Goal: Information Seeking & Learning: Find specific page/section

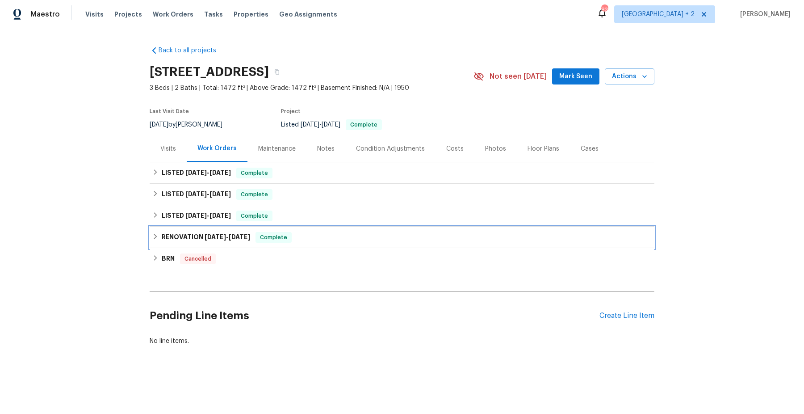
click at [158, 234] on icon at bounding box center [155, 236] width 6 height 6
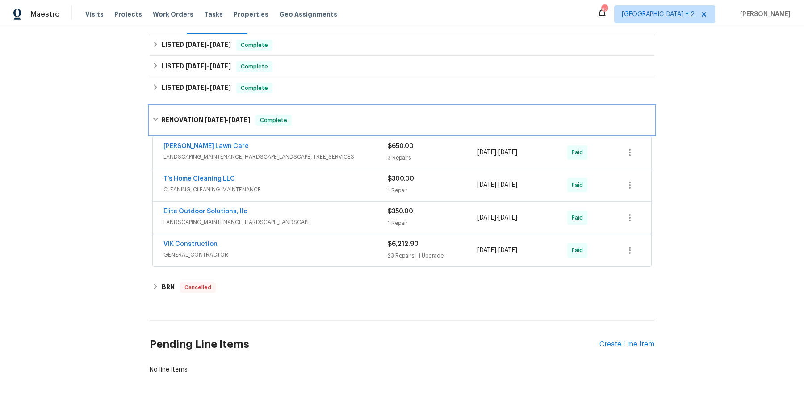
scroll to position [144, 0]
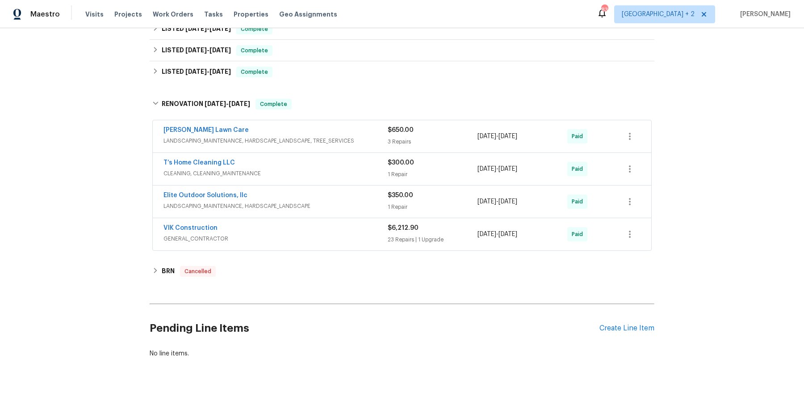
click at [270, 230] on div "VIK Construction" at bounding box center [275, 228] width 224 height 11
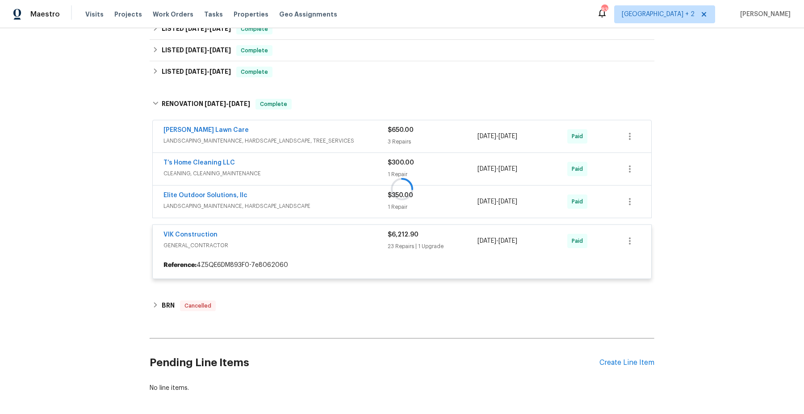
click at [298, 197] on div at bounding box center [402, 189] width 505 height 198
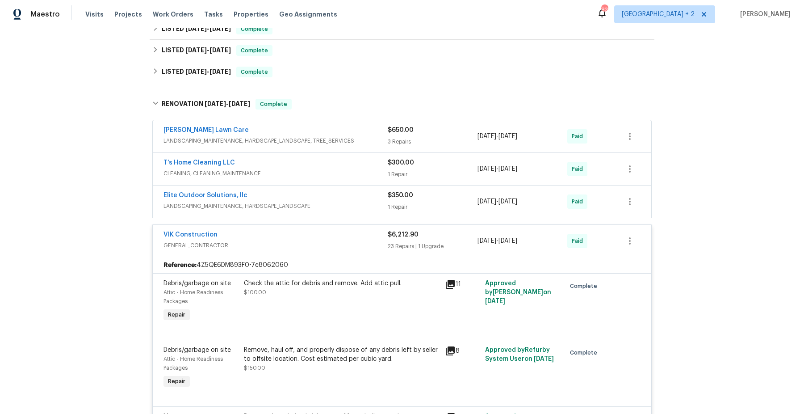
click at [298, 200] on div "Elite Outdoor Solutions, llc" at bounding box center [275, 196] width 224 height 11
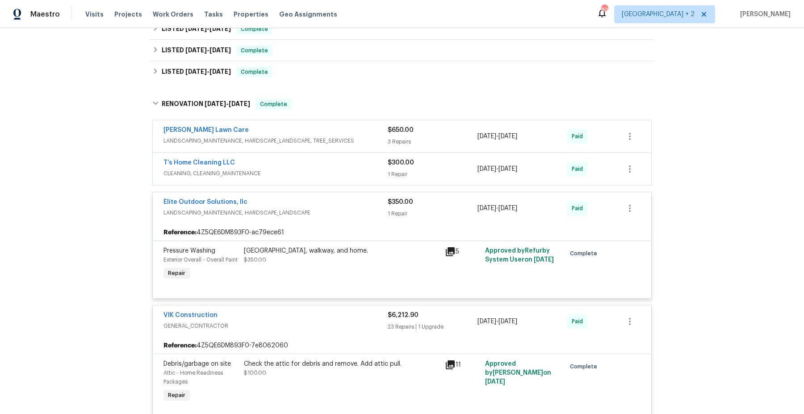
click at [306, 172] on span "CLEANING, CLEANING_MAINTENANCE" at bounding box center [275, 173] width 224 height 9
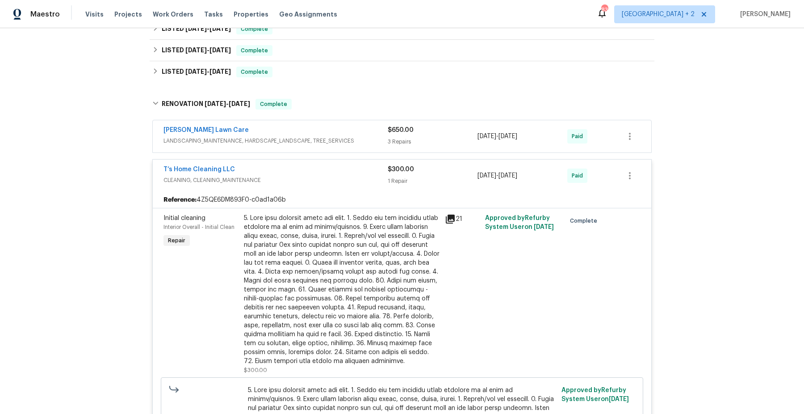
click at [316, 133] on div "[PERSON_NAME] Lawn Care" at bounding box center [275, 131] width 224 height 11
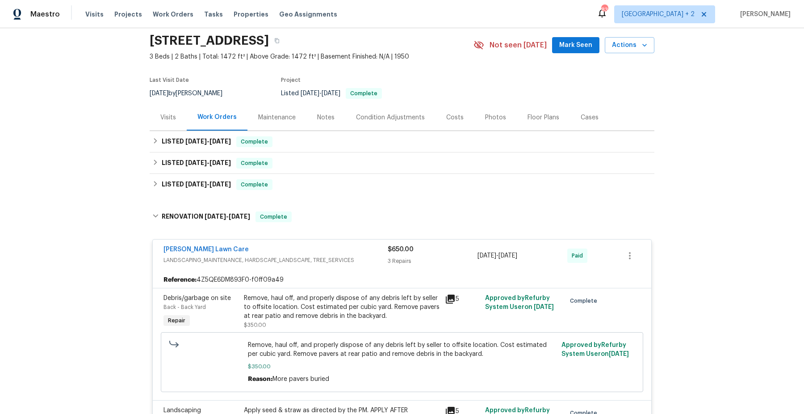
scroll to position [8, 0]
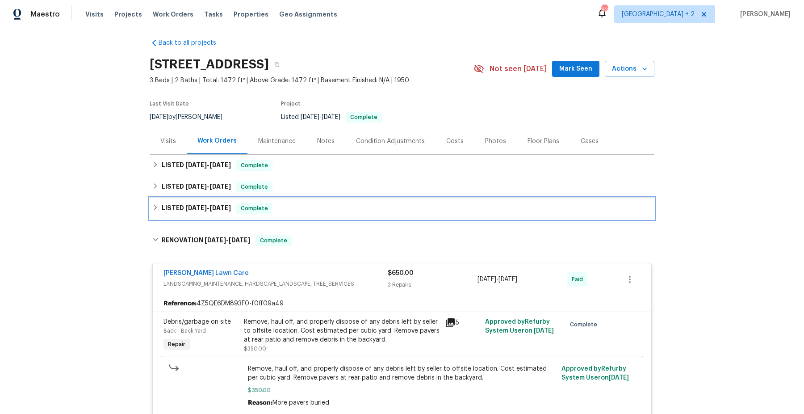
click at [156, 209] on icon at bounding box center [155, 207] width 6 height 6
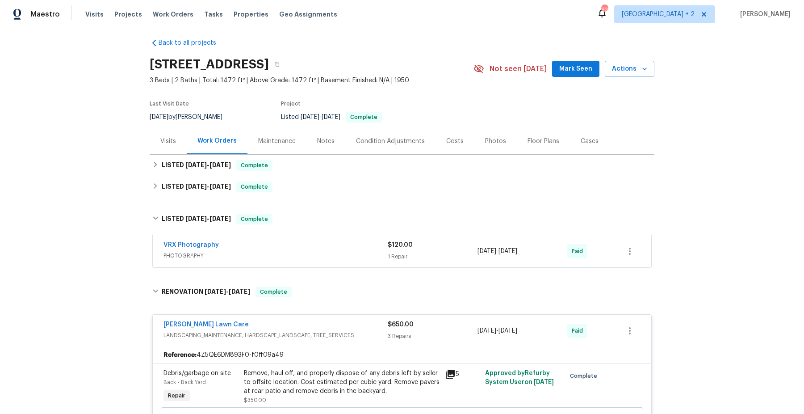
click at [289, 255] on span "PHOTOGRAPHY" at bounding box center [275, 255] width 224 height 9
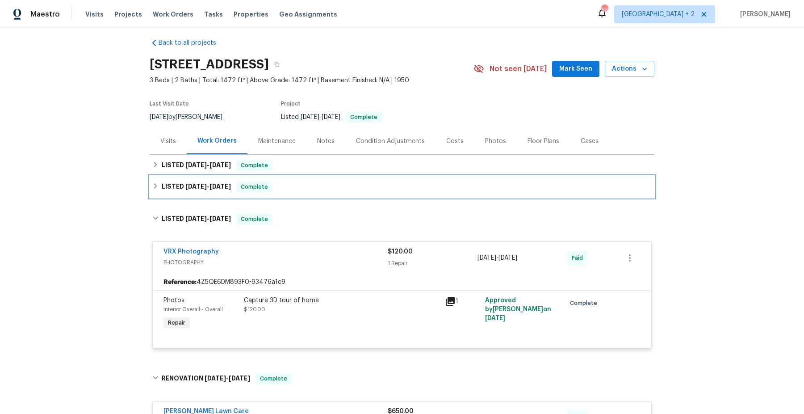
click at [159, 184] on div "LISTED [DATE] - [DATE] Complete" at bounding box center [401, 186] width 499 height 11
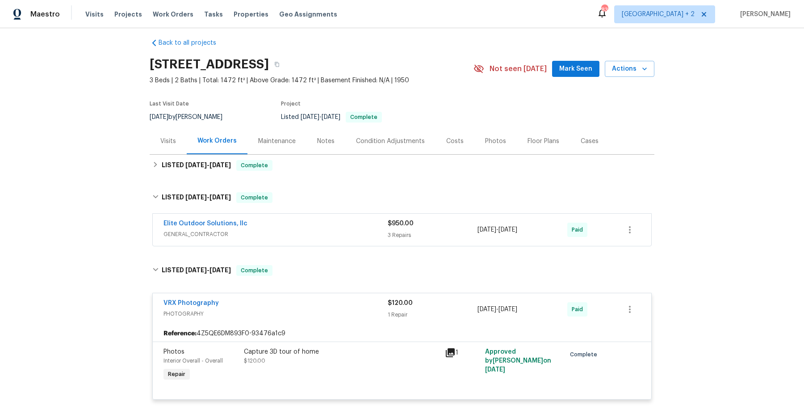
click at [336, 221] on div "Elite Outdoor Solutions, llc" at bounding box center [275, 224] width 224 height 11
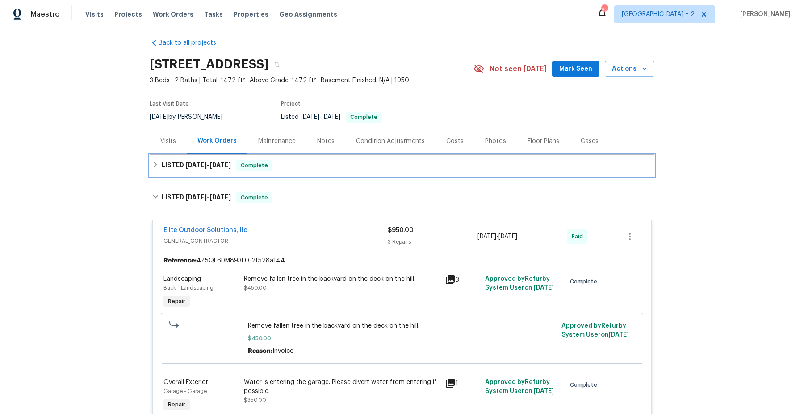
click at [157, 164] on icon at bounding box center [155, 164] width 6 height 6
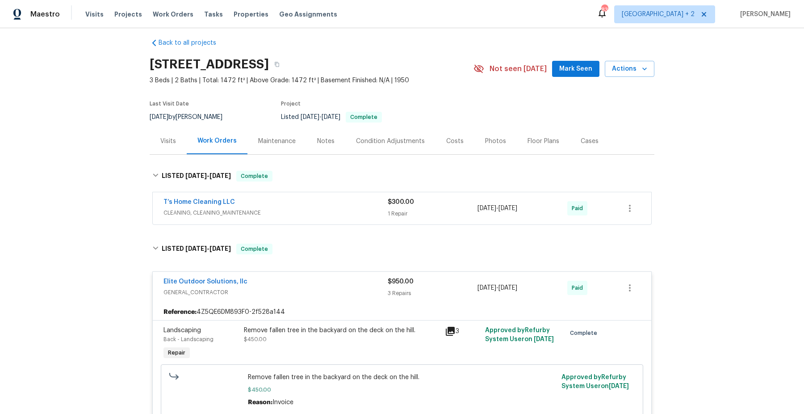
click at [310, 211] on span "CLEANING, CLEANING_MAINTENANCE" at bounding box center [275, 212] width 224 height 9
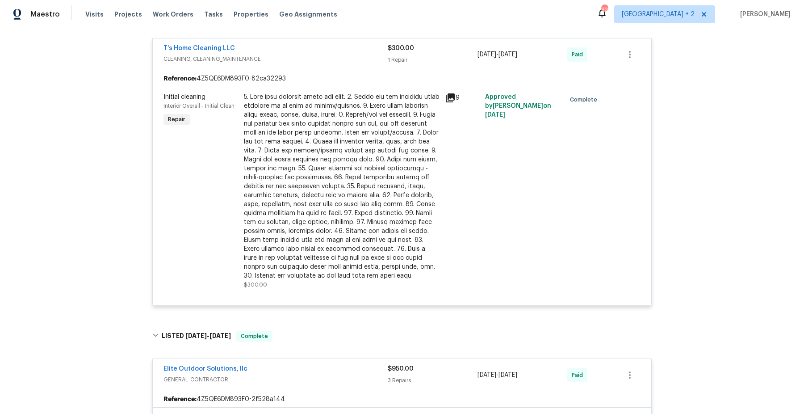
scroll to position [466, 0]
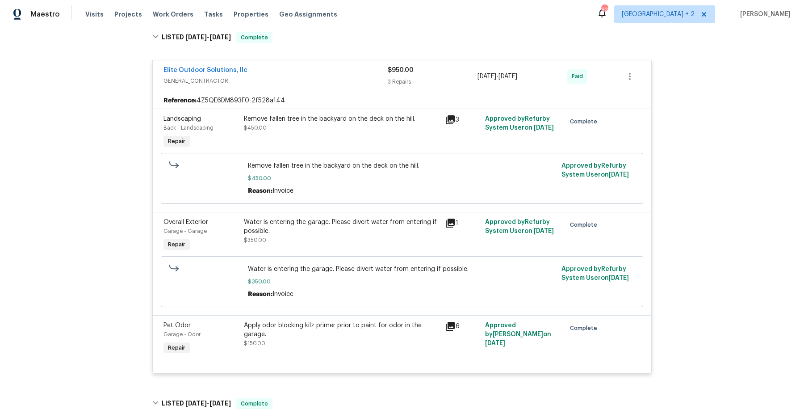
click at [448, 220] on icon at bounding box center [450, 222] width 9 height 9
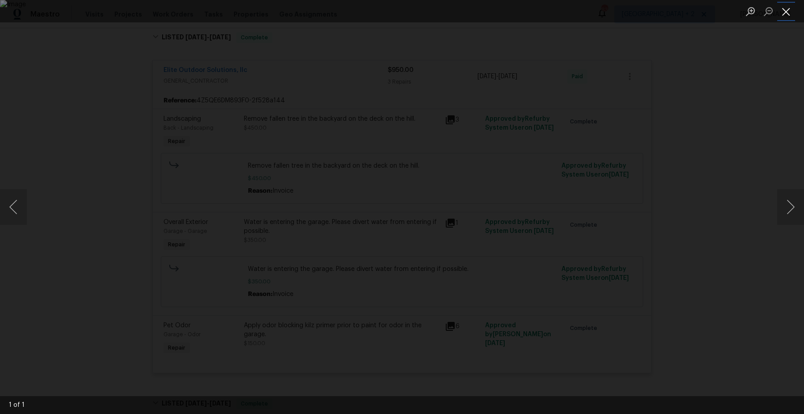
click at [791, 8] on button "Close lightbox" at bounding box center [786, 12] width 18 height 16
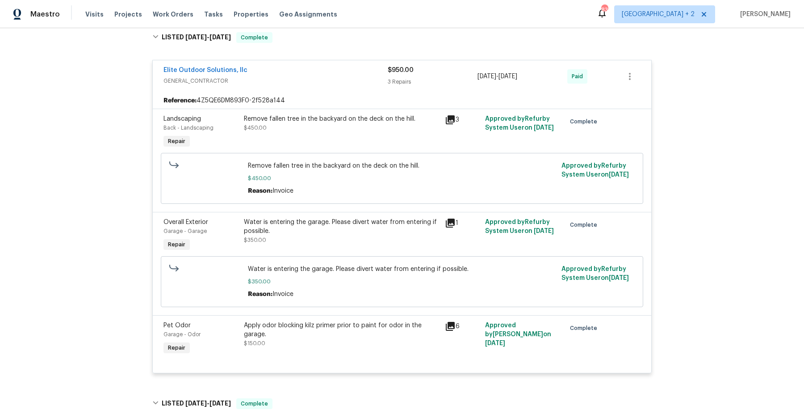
click at [314, 248] on div "Water is entering the garage. Please divert water from entering if possible. $3…" at bounding box center [341, 235] width 201 height 41
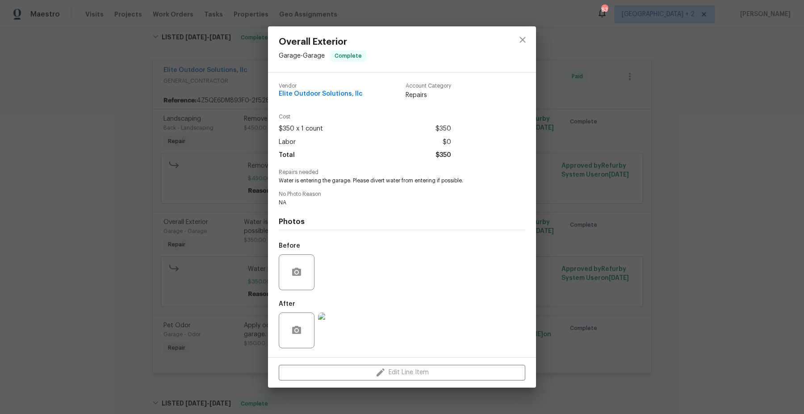
click at [205, 234] on div "Overall Exterior Garage - Garage Complete Vendor Elite Outdoor Solutions, llc A…" at bounding box center [402, 207] width 804 height 414
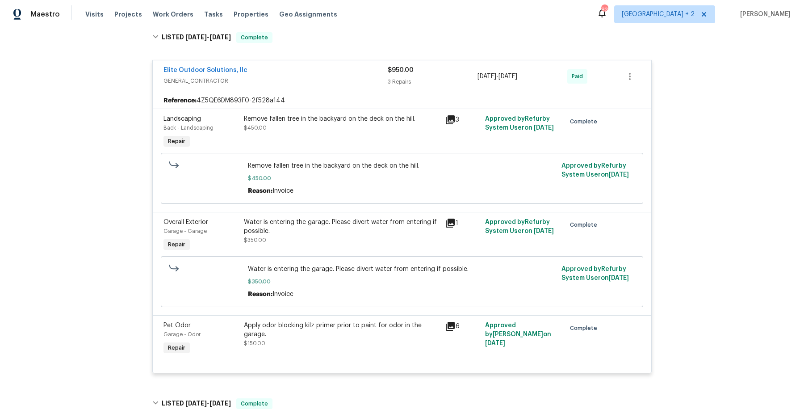
click at [286, 233] on div "Water is entering the garage. Please divert water from entering if possible." at bounding box center [342, 227] width 196 height 18
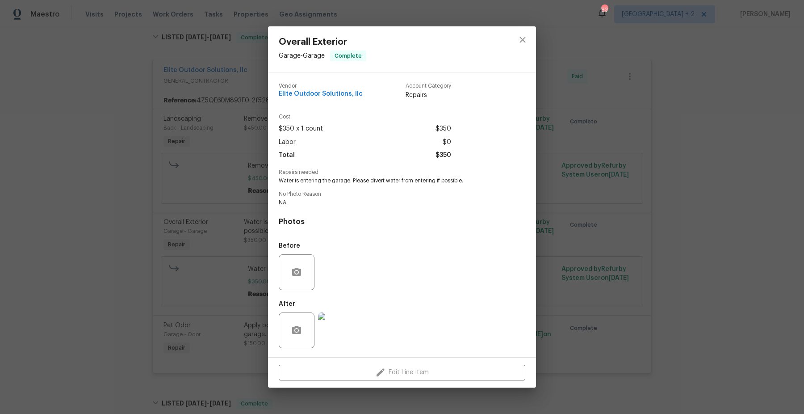
click at [253, 264] on div "Overall Exterior Garage - Garage Complete Vendor Elite Outdoor Solutions, llc A…" at bounding box center [402, 207] width 804 height 414
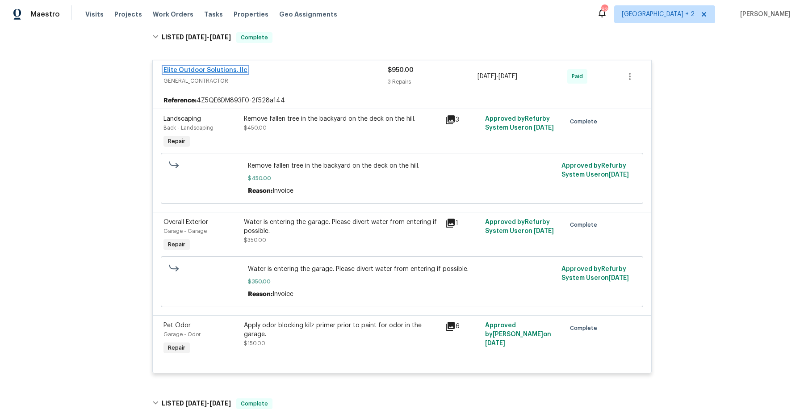
click at [217, 68] on link "Elite Outdoor Solutions, llc" at bounding box center [205, 70] width 84 height 6
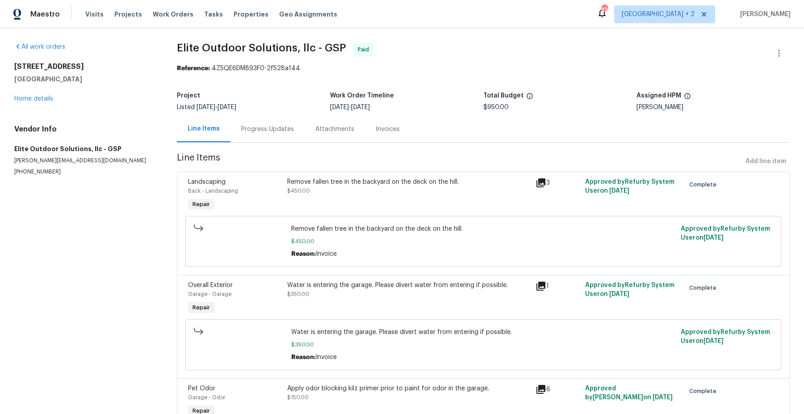
click at [271, 127] on div "Progress Updates" at bounding box center [267, 129] width 53 height 9
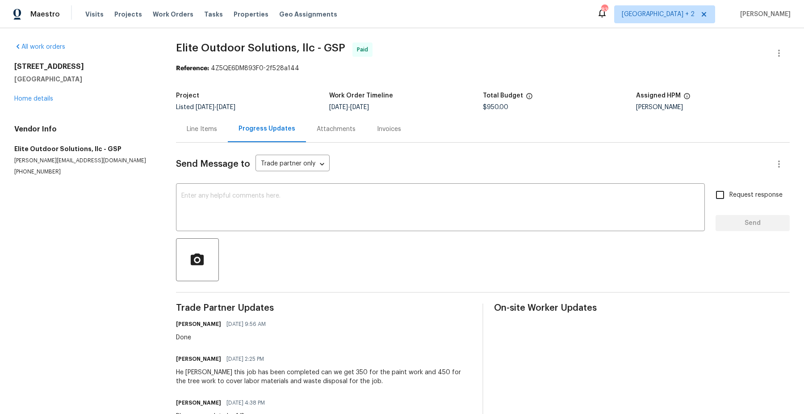
click at [205, 134] on div "Line Items" at bounding box center [202, 129] width 52 height 26
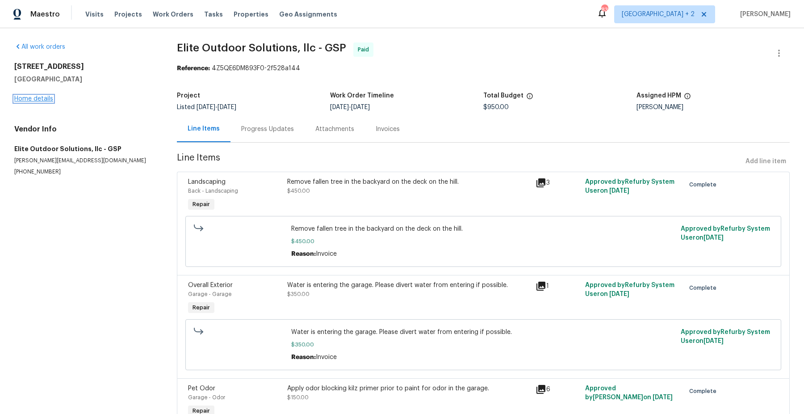
click at [40, 99] on link "Home details" at bounding box center [33, 99] width 39 height 6
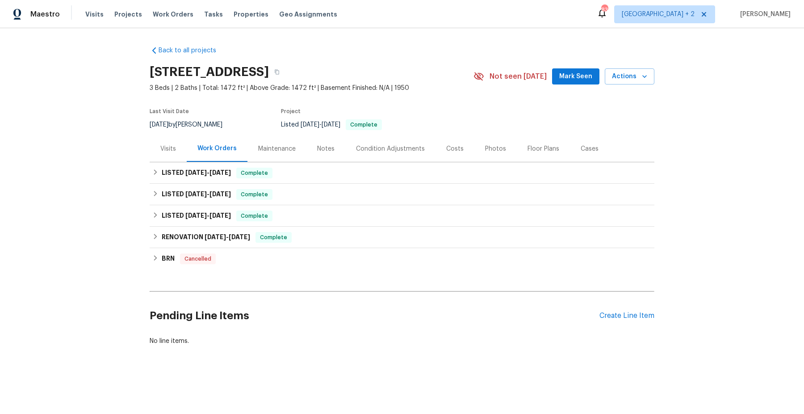
click at [167, 154] on div "Visits" at bounding box center [168, 148] width 37 height 26
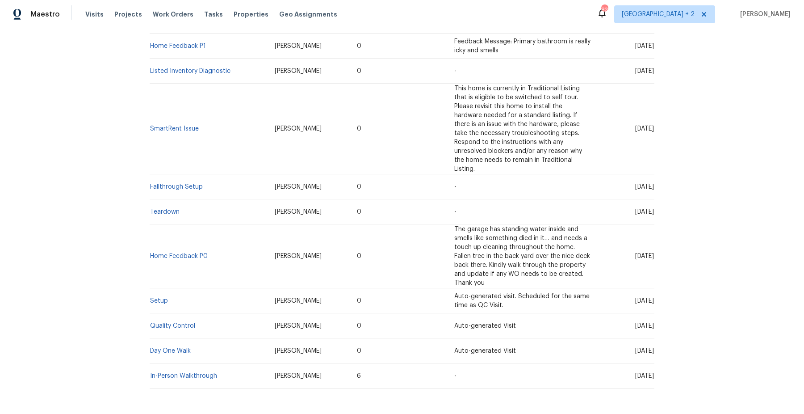
scroll to position [222, 0]
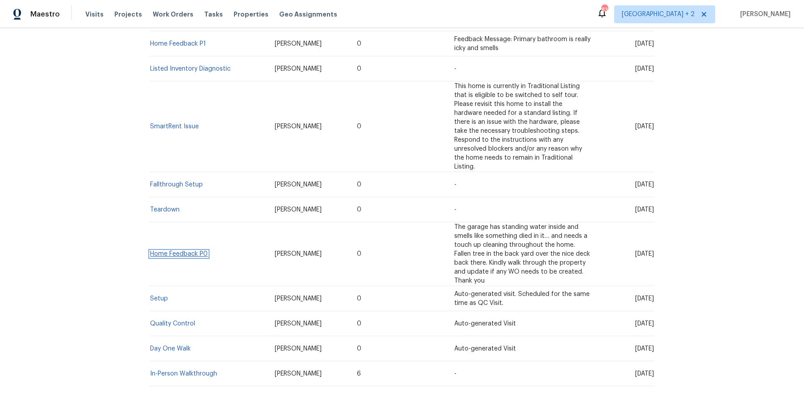
click at [171, 251] on link "Home Feedback P0" at bounding box center [179, 254] width 58 height 6
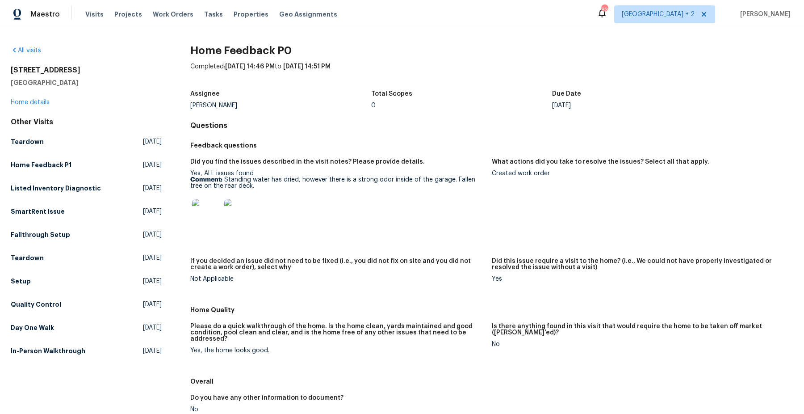
click at [209, 213] on img at bounding box center [206, 213] width 29 height 29
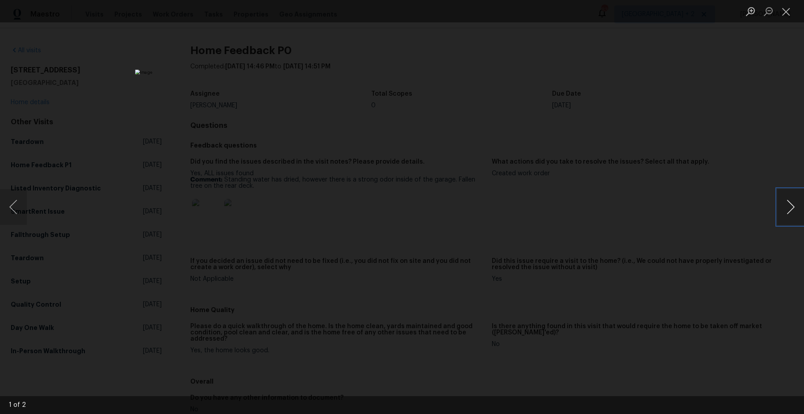
click at [792, 211] on button "Next image" at bounding box center [790, 207] width 27 height 36
click at [787, 15] on button "Close lightbox" at bounding box center [786, 12] width 18 height 16
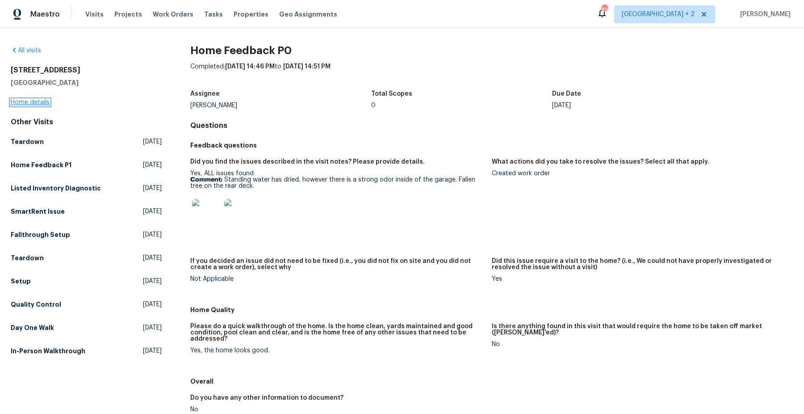
click at [42, 104] on link "Home details" at bounding box center [30, 102] width 39 height 6
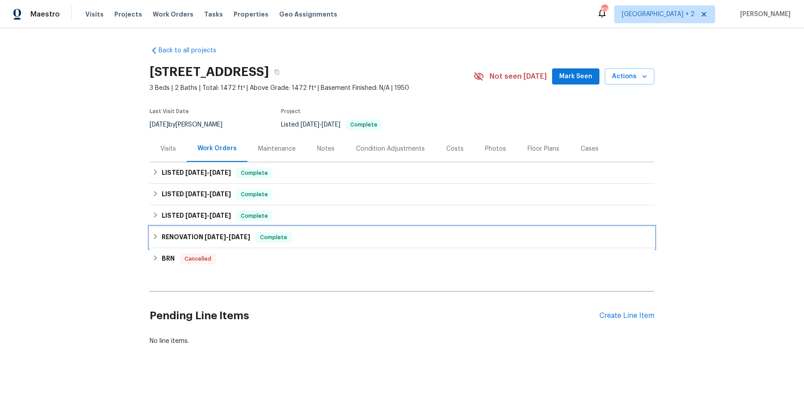
click at [155, 237] on icon at bounding box center [155, 236] width 6 height 6
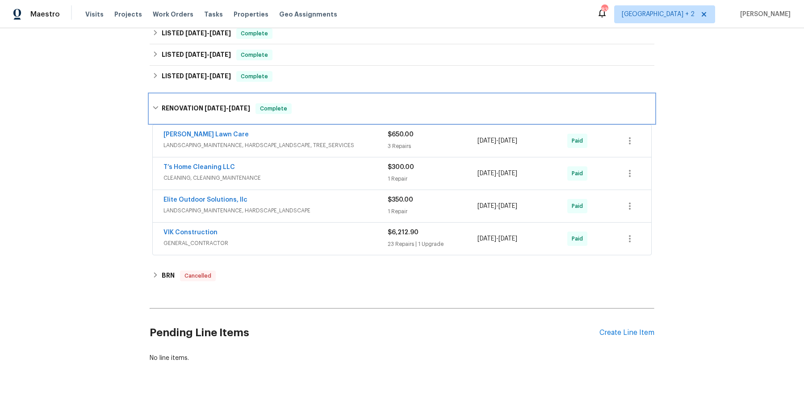
scroll to position [147, 0]
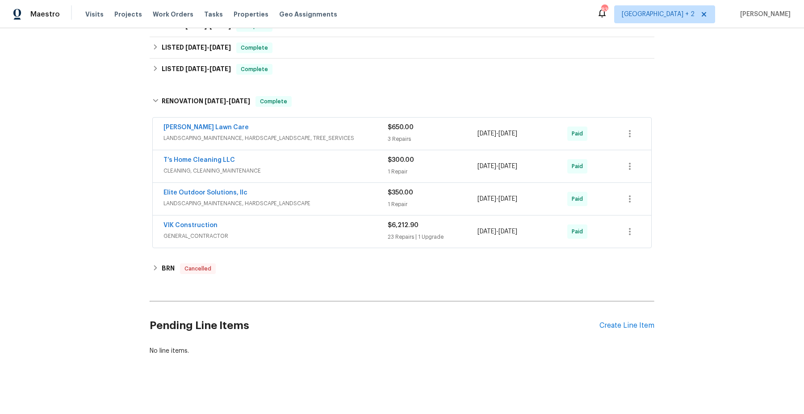
click at [281, 232] on span "GENERAL_CONTRACTOR" at bounding box center [275, 235] width 224 height 9
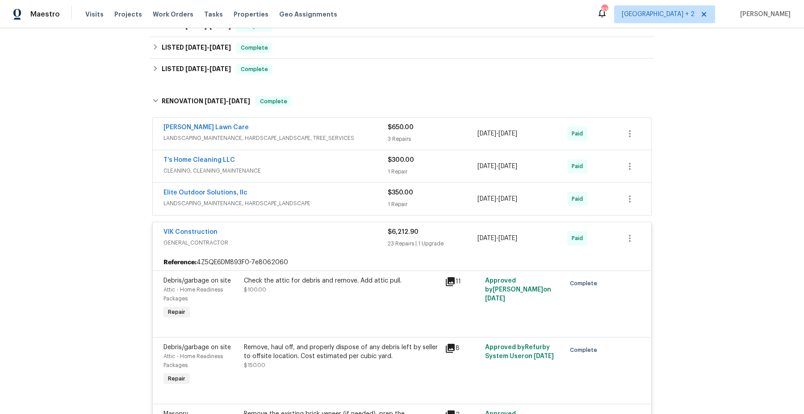
click at [307, 201] on span "LANDSCAPING_MAINTENANCE, HARDSCAPE_LANDSCAPE" at bounding box center [275, 203] width 224 height 9
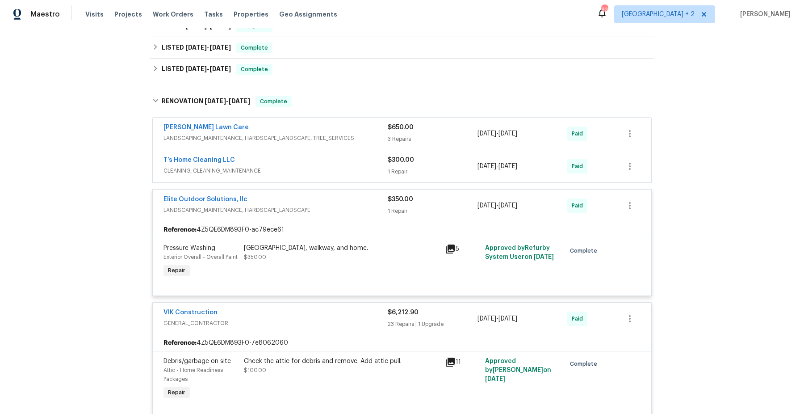
click at [302, 165] on div "T’s Home Cleaning LLC" at bounding box center [275, 160] width 224 height 11
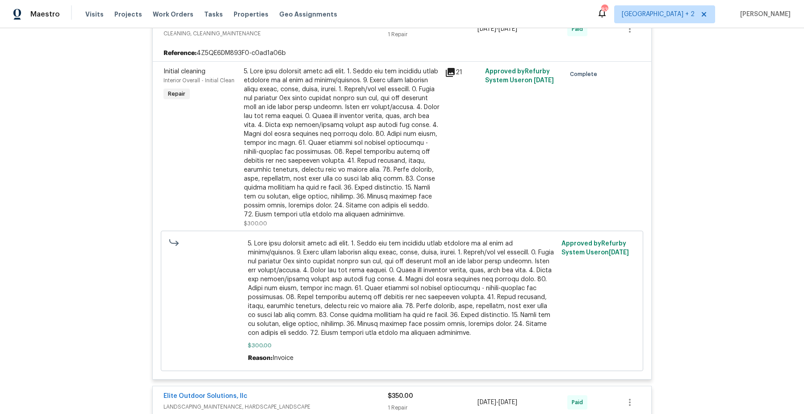
scroll to position [377, 0]
